Goal: Navigation & Orientation: Find specific page/section

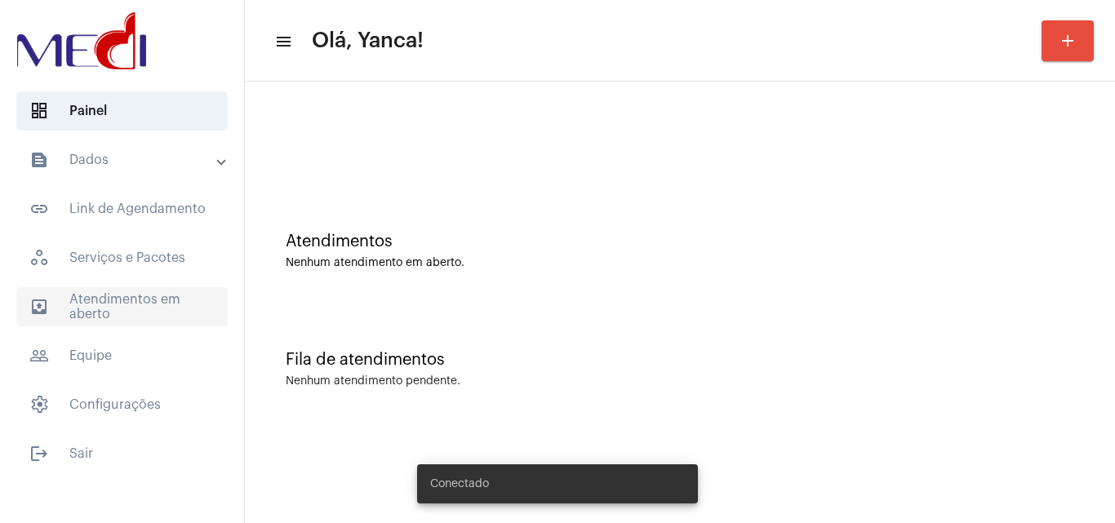
click at [118, 309] on span "outbox_outline Atendimentos em aberto" at bounding box center [121, 306] width 211 height 39
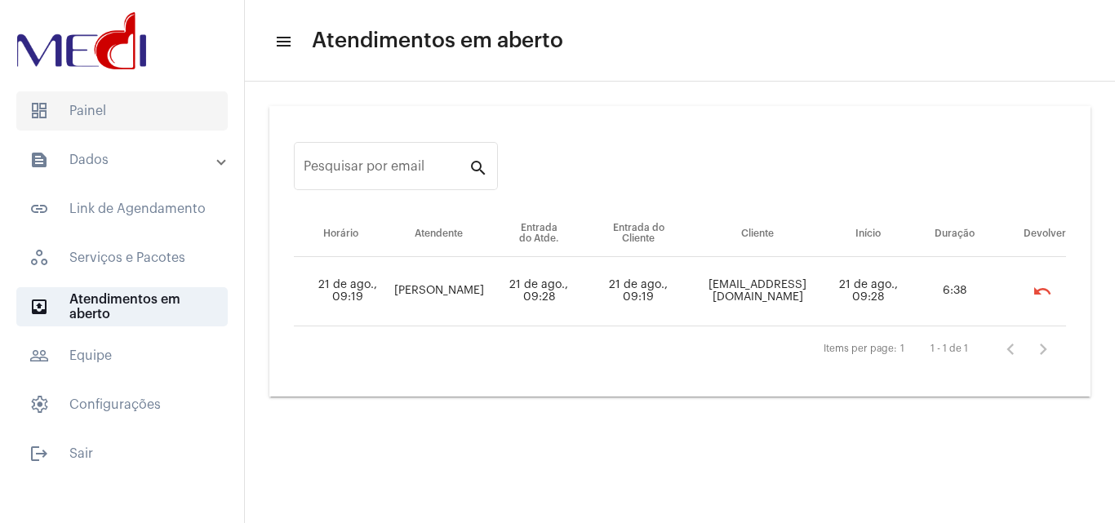
click at [123, 118] on span "dashboard Painel" at bounding box center [121, 110] width 211 height 39
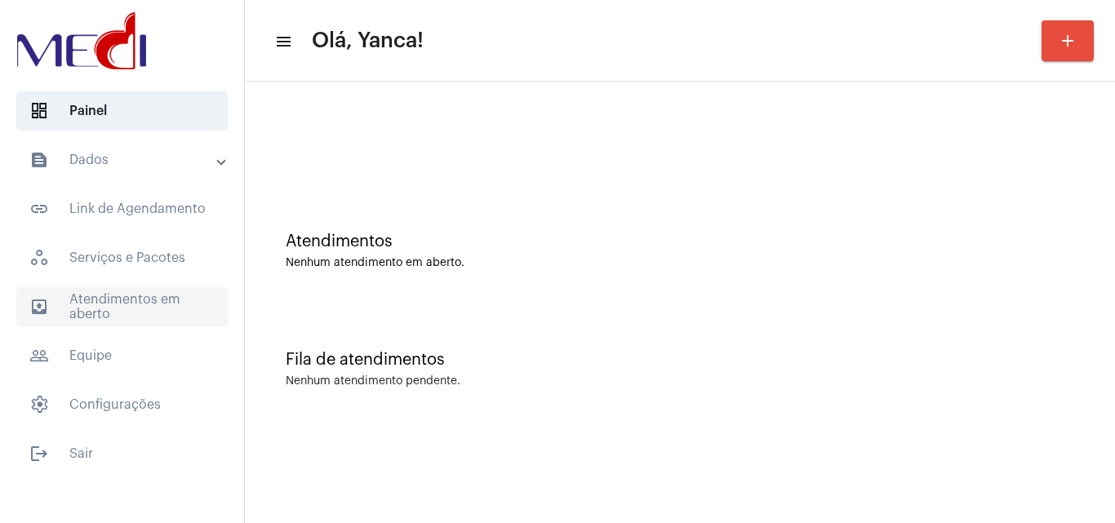
click at [145, 296] on span "outbox_outline Atendimentos em aberto" at bounding box center [121, 306] width 211 height 39
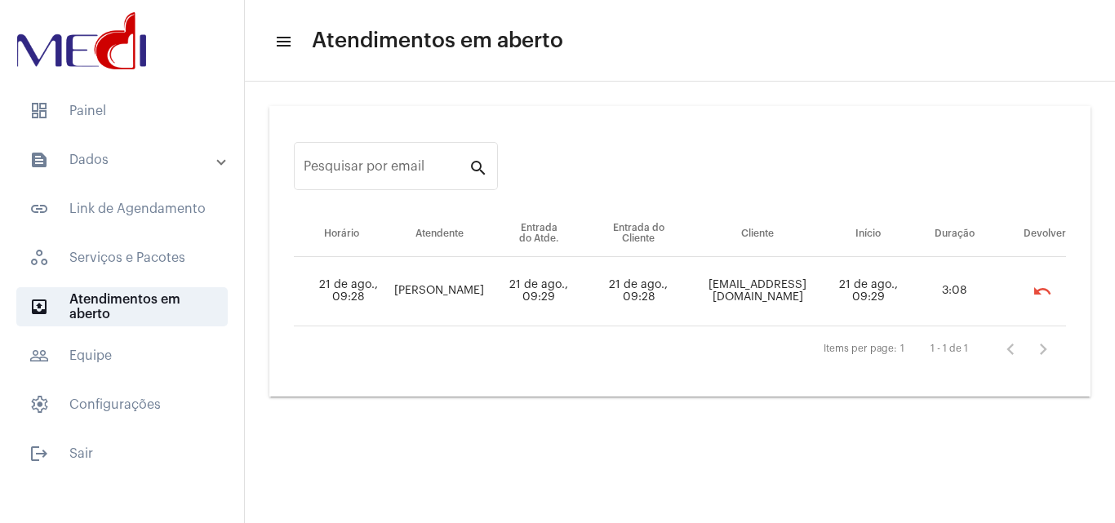
click at [119, 132] on mat-list "dashboard Painel text_snippet_outlined Dados text_snippet_outlined Relatórios h…" at bounding box center [122, 279] width 244 height 389
click at [144, 119] on span "dashboard Painel" at bounding box center [121, 110] width 211 height 39
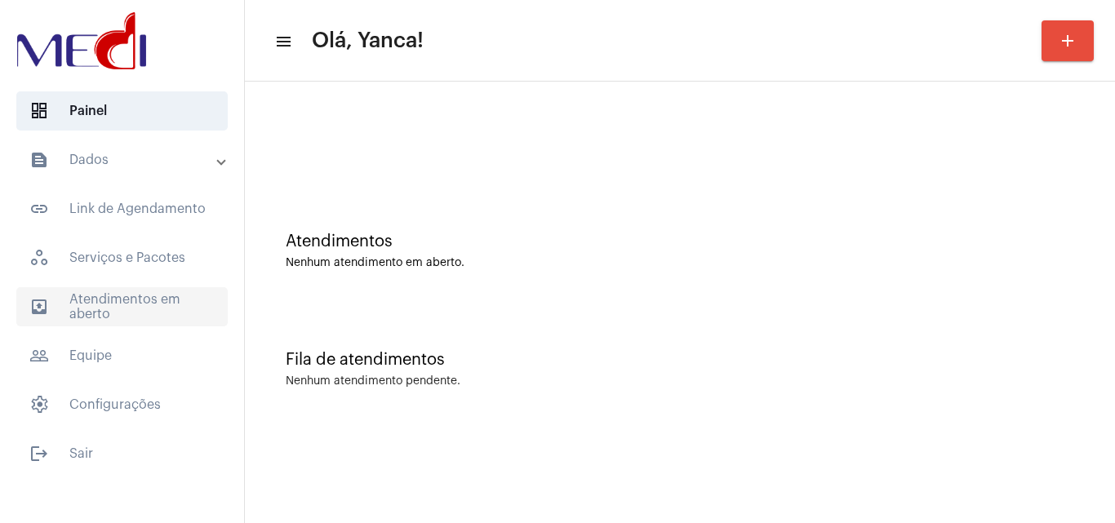
click at [136, 288] on span "outbox_outline Atendimentos em aberto" at bounding box center [121, 306] width 211 height 39
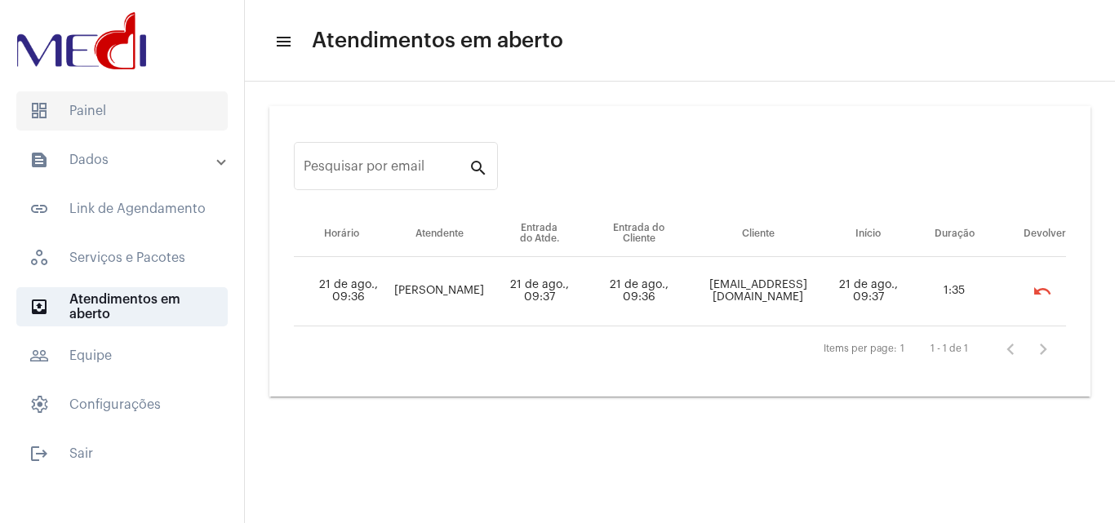
click at [146, 111] on span "dashboard Painel" at bounding box center [121, 110] width 211 height 39
